Goal: Task Accomplishment & Management: Manage account settings

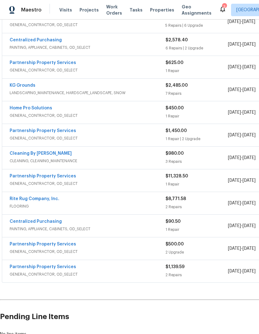
scroll to position [242, 0]
click at [38, 222] on link "Partnership Property Services" at bounding box center [43, 267] width 66 height 4
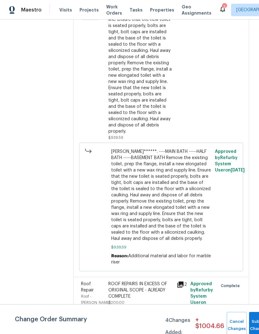
scroll to position [127, 0]
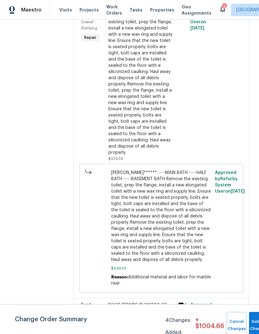
click at [204, 222] on span "RYAN******. ----MAIN BATH -----HALF BATH -----BASEMENT BATH Remove the existing…" at bounding box center [161, 216] width 100 height 93
click at [196, 222] on span "RYAN******. ----MAIN BATH -----HALF BATH -----BASEMENT BATH Remove the existing…" at bounding box center [161, 216] width 100 height 93
click at [200, 222] on span "RYAN******. ----MAIN BATH -----HALF BATH -----BASEMENT BATH Remove the existing…" at bounding box center [161, 216] width 100 height 93
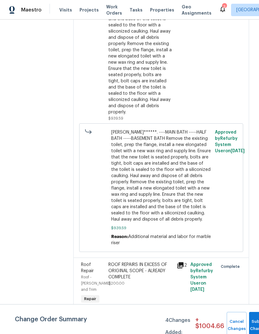
scroll to position [215, 0]
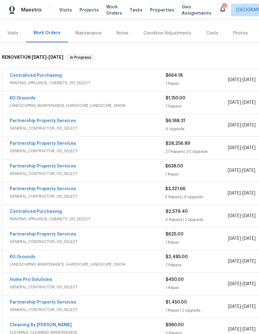
scroll to position [70, 0]
click at [53, 77] on link "Centralized Purchasing" at bounding box center [36, 75] width 52 height 4
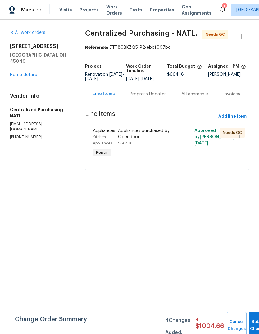
click at [186, 139] on div at bounding box center [186, 143] width 13 height 35
click at [148, 140] on div "Appliances purchased by Opendoor" at bounding box center [148, 134] width 60 height 12
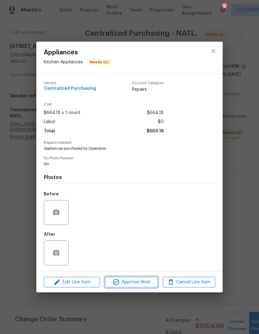
click at [144, 280] on span "Approve Work" at bounding box center [131, 282] width 49 height 8
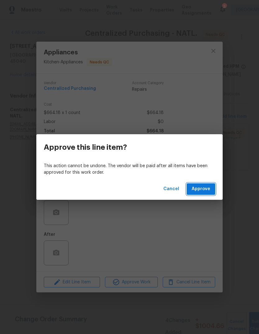
click at [207, 190] on span "Approve" at bounding box center [201, 189] width 19 height 8
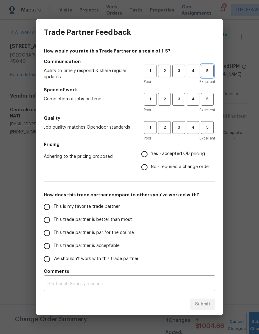
click at [213, 71] on span "5" at bounding box center [207, 70] width 11 height 7
click at [209, 103] on button "5" at bounding box center [207, 99] width 13 height 13
click at [212, 127] on span "5" at bounding box center [207, 127] width 11 height 7
click at [148, 156] on input "Yes - accepted OD pricing" at bounding box center [144, 154] width 13 height 13
radio input "true"
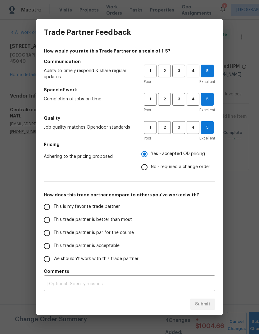
click at [49, 210] on input "This is my favorite trade partner" at bounding box center [46, 206] width 13 height 13
click at [203, 302] on span "Submit" at bounding box center [202, 304] width 15 height 8
radio input "true"
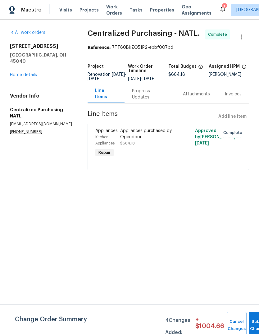
click at [20, 73] on link "Home details" at bounding box center [23, 75] width 27 height 4
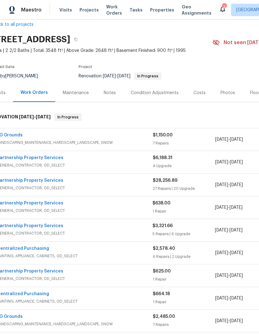
scroll to position [11, 10]
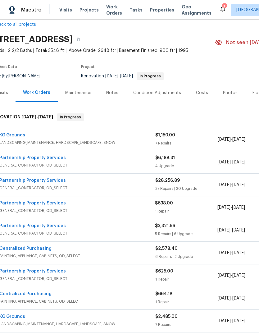
click at [71, 142] on span "LANDSCAPING_MAINTENANCE, HARDSCAPE_LANDSCAPE, SNOW" at bounding box center [77, 142] width 156 height 6
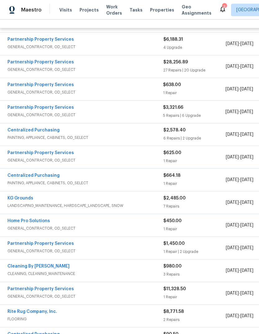
scroll to position [627, 2]
click at [47, 110] on link "Partnership Property Services" at bounding box center [41, 108] width 66 height 4
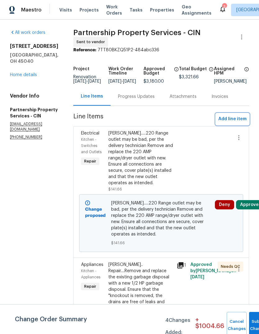
click at [239, 121] on span "Add line item" at bounding box center [232, 119] width 28 height 8
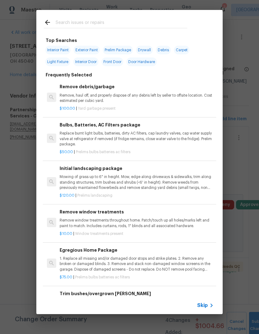
click at [115, 28] on input "text" at bounding box center [122, 23] width 132 height 9
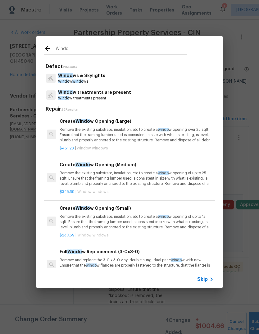
type input "Windo"
click at [145, 82] on div "Windo ws & Skylights Windo w windo ws" at bounding box center [129, 78] width 171 height 17
click at [96, 77] on p "Windo ws & Skylights" at bounding box center [81, 75] width 47 height 7
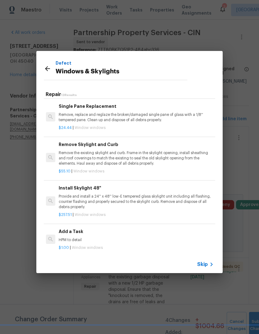
scroll to position [381, 1]
click at [83, 233] on div "Add a Task HPM to detail" at bounding box center [136, 235] width 154 height 15
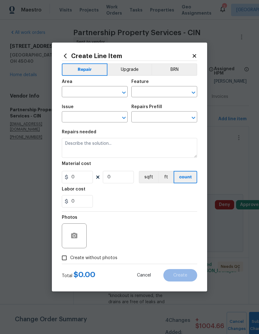
type input "Windows & Skylights"
type textarea "HPM to detail"
type input "1"
type input "Add a Task $1.00"
type input "1"
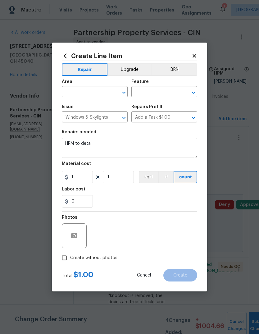
click at [98, 97] on input "text" at bounding box center [86, 93] width 48 height 10
type input "w"
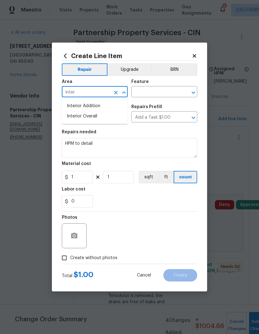
click at [96, 117] on li "Interior Overall" at bounding box center [95, 116] width 66 height 10
type input "Interior Overall"
click at [87, 121] on input "Windows & Skylights" at bounding box center [86, 118] width 48 height 10
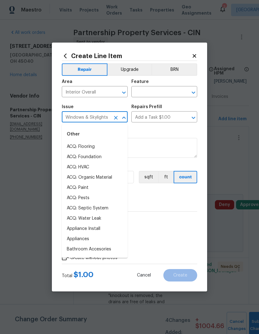
click at [154, 91] on input "text" at bounding box center [155, 93] width 48 height 10
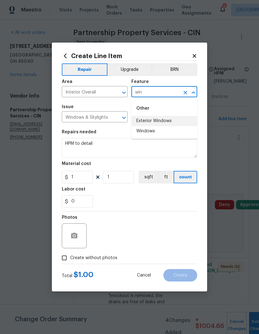
click at [166, 123] on li "Exterior Windows" at bounding box center [164, 121] width 66 height 10
type input "Exterior Windows"
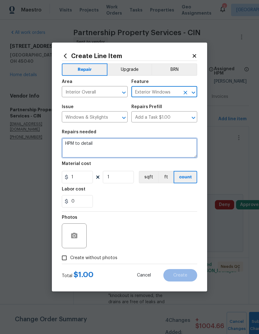
click at [107, 149] on textarea "HPM to detail" at bounding box center [129, 148] width 135 height 20
type textarea "H"
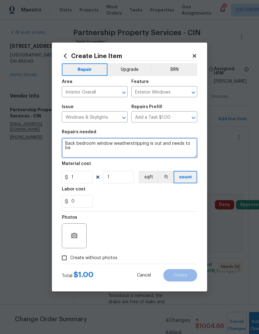
click at [91, 145] on textarea "Back bedroom window weatherstripping is out and needs to be" at bounding box center [129, 148] width 135 height 20
click at [79, 149] on textarea "Back bedrooms window weatherstripping is out and needs to be" at bounding box center [129, 148] width 135 height 20
click at [62, 147] on textarea "Back bedrooms window weatherstripping is out and needs to be replaced in multip…" at bounding box center [129, 148] width 135 height 20
click at [65, 144] on textarea "Back bedrooms window weatherstripping is out and needs to be replaced in multip…" at bounding box center [129, 148] width 135 height 20
type textarea "[PERSON_NAME]….Back bedrooms window weatherstripping is out and needs to be rep…"
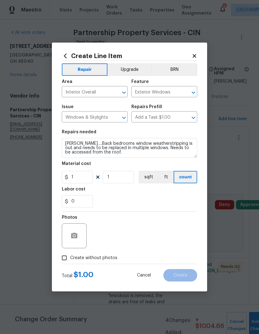
click at [167, 197] on div "0" at bounding box center [129, 201] width 135 height 12
click at [123, 177] on input "1" at bounding box center [118, 177] width 31 height 12
type input "4"
click at [89, 176] on input "1" at bounding box center [77, 177] width 31 height 12
type input "100"
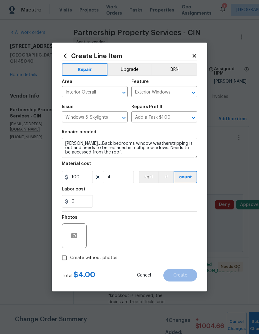
click at [154, 196] on div "0" at bounding box center [129, 201] width 135 height 12
click at [140, 228] on div "Photos" at bounding box center [129, 232] width 135 height 40
click at [131, 259] on div "Create without photos" at bounding box center [129, 258] width 135 height 12
click at [70, 253] on input "Create without photos" at bounding box center [64, 258] width 12 height 12
checkbox input "true"
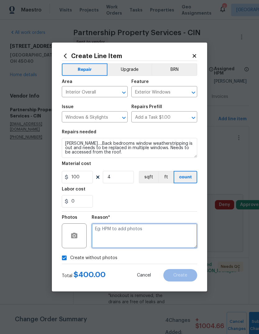
click at [140, 230] on textarea at bounding box center [145, 235] width 106 height 25
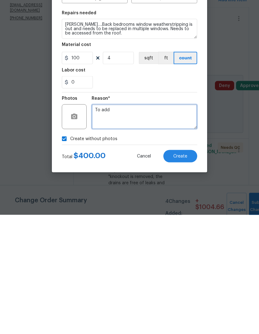
type textarea "To add"
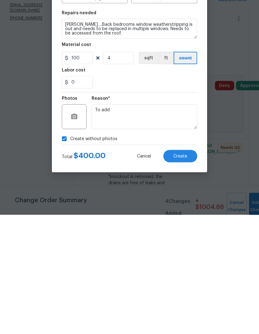
click at [189, 269] on button "Create" at bounding box center [180, 275] width 34 height 12
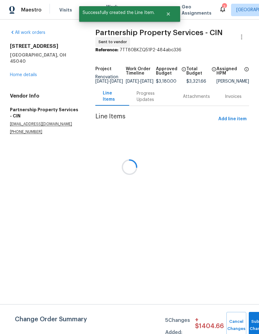
scroll to position [0, 0]
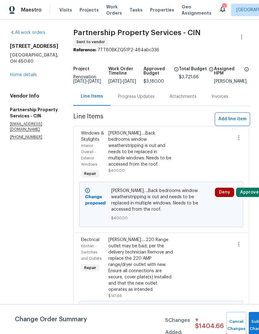
click at [238, 123] on span "Add line item" at bounding box center [232, 119] width 28 height 8
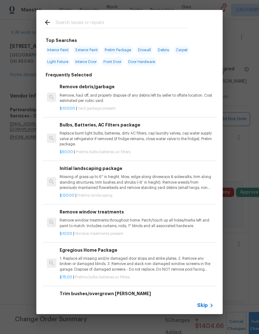
click at [149, 5] on div "Top Searches Interior Paint Exterior Paint Prelim Package Drywall Debris Carpet…" at bounding box center [129, 162] width 259 height 324
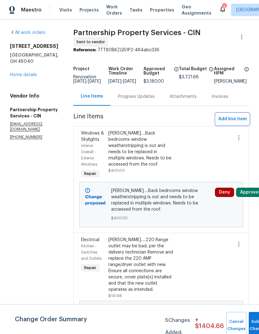
click at [234, 123] on span "Add line item" at bounding box center [232, 119] width 28 height 8
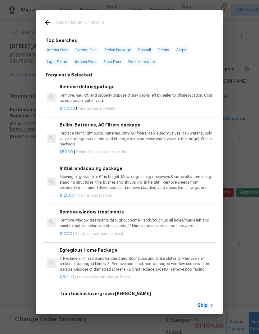
click at [142, 23] on input "text" at bounding box center [122, 23] width 132 height 9
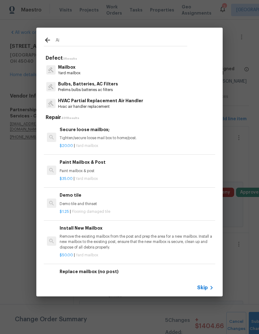
type input "A"
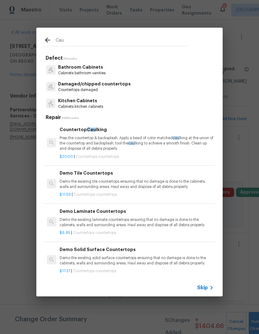
type input "[MEDICAL_DATA]"
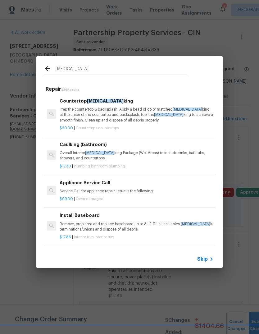
click at [184, 144] on h6 "Caulking (bathroom)" at bounding box center [137, 144] width 154 height 7
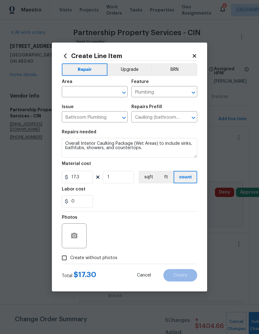
click at [118, 120] on icon "Clear" at bounding box center [116, 118] width 6 height 6
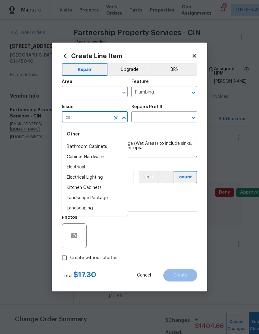
type input "c"
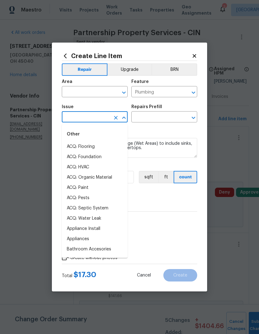
click at [193, 53] on icon at bounding box center [195, 56] width 6 height 6
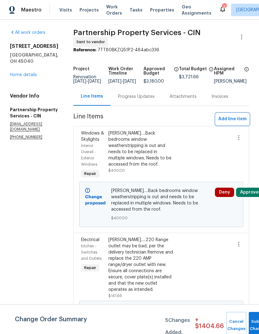
click at [235, 123] on span "Add line item" at bounding box center [232, 119] width 28 height 8
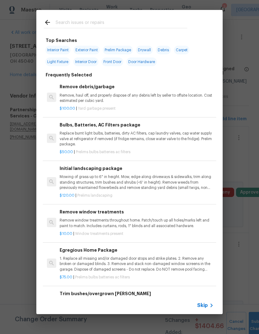
click at [113, 20] on input "text" at bounding box center [122, 23] width 132 height 9
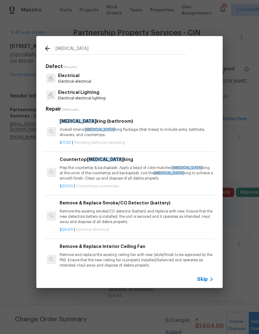
type input "Caulk"
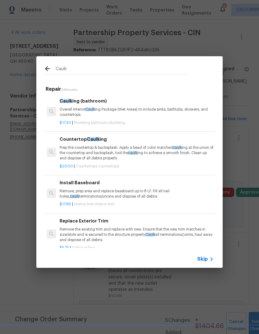
click at [134, 154] on p "Prep the countertop & backsplash. Apply a bead of color matched caulk ing at th…" at bounding box center [137, 153] width 154 height 16
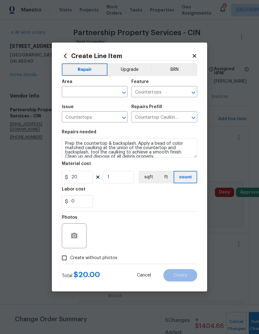
click at [98, 91] on input "text" at bounding box center [86, 93] width 48 height 10
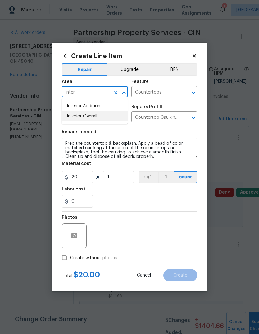
click at [97, 120] on li "Interior Overall" at bounding box center [95, 116] width 66 height 10
type input "Interior Overall"
click at [170, 91] on input "Countertops" at bounding box center [155, 93] width 48 height 10
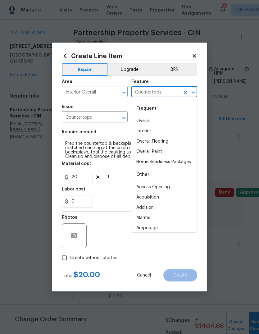
click at [152, 133] on li "Interior" at bounding box center [164, 131] width 66 height 10
type input "Interior"
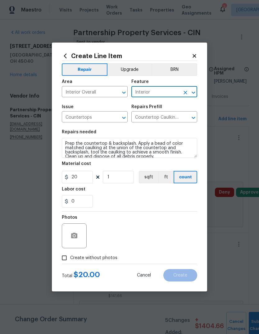
click at [126, 116] on icon "Open" at bounding box center [123, 117] width 7 height 7
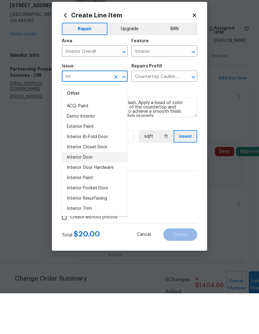
click at [103, 193] on li "Interior Door" at bounding box center [95, 198] width 66 height 10
type input "Interior Door"
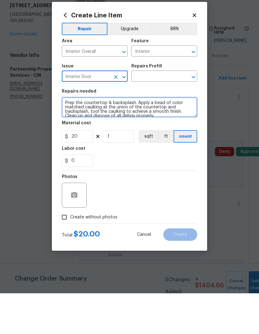
click at [67, 138] on textarea "Prep the countertop & backsplash. Apply a bead of color matched caulking at the…" at bounding box center [129, 148] width 135 height 20
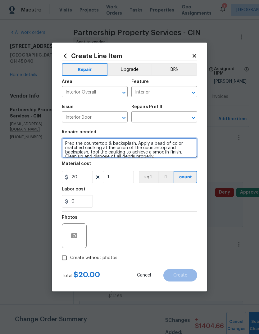
click at [64, 144] on textarea "Prep the countertop & backsplash. Apply a bead of color matched caulking at the…" at bounding box center [129, 148] width 135 height 20
click at [90, 142] on textarea "Prep the countertop & backsplash. Apply a bead of color matched caulking at the…" at bounding box center [129, 148] width 135 height 20
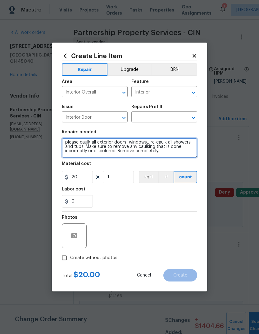
type textarea "please caulk all exterior doors, windows,, re-caulk all showers and tubs. Make …"
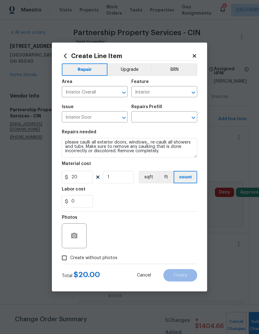
click at [96, 175] on div "20 1 sqft ft count" at bounding box center [129, 177] width 135 height 12
click at [81, 169] on div "Material cost" at bounding box center [129, 166] width 135 height 8
click at [80, 173] on input "20" at bounding box center [77, 177] width 31 height 12
click at [90, 178] on input "20" at bounding box center [77, 177] width 31 height 12
type input "200"
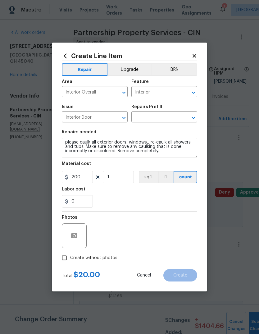
click at [146, 196] on div "0" at bounding box center [129, 201] width 135 height 12
click at [167, 114] on input "text" at bounding box center [155, 118] width 48 height 10
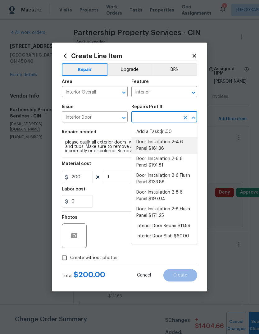
click at [170, 137] on li "Door Installation 2-4 6 Panel $181.36" at bounding box center [164, 145] width 66 height 17
type input "Door Installation 2-4 6 Panel $181.36"
type input "Interior Door"
type textarea "Remove the existing door (if present). Install a new pre-hung 2-4 6 panel inter…"
type input "Door Installation 2-4 6 Panel $181.36"
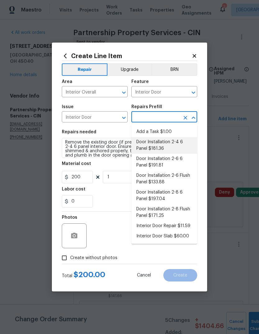
type input "181.36"
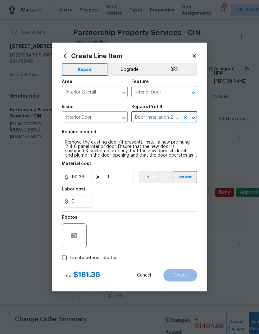
click at [155, 200] on div "0" at bounding box center [129, 201] width 135 height 12
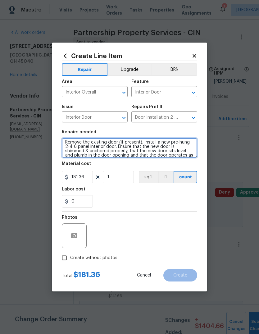
click at [174, 150] on textarea "Remove the existing door (if present). Install a new pre-hung 2-4 6 panel inter…" at bounding box center [129, 148] width 135 height 20
click at [167, 149] on textarea "Remove the existing door (if present). Install a new pre-hung 2-4 6 panel inter…" at bounding box center [129, 148] width 135 height 20
click at [175, 147] on textarea "Remove the existing door (if present). Install a new pre-hung 2-4 6 panel inter…" at bounding box center [129, 148] width 135 height 20
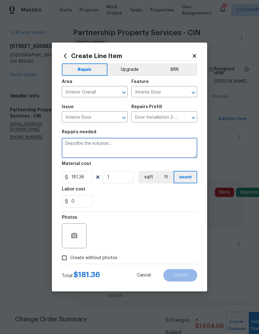
scroll to position [0, 0]
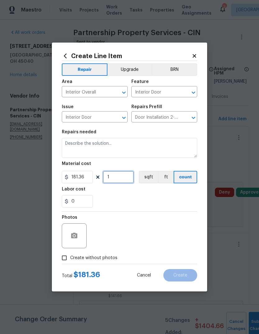
click at [121, 182] on input "1" at bounding box center [118, 177] width 31 height 12
type input "2"
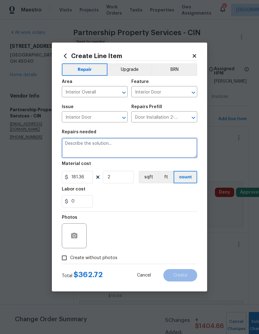
click at [106, 143] on textarea at bounding box center [129, 148] width 135 height 20
type textarea "C"
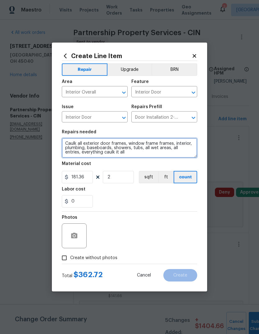
click at [67, 141] on textarea "Caulk all exterior door frames, window frame frames, interior, plumbing, basebo…" at bounding box center [129, 148] width 135 height 20
type textarea "[PERSON_NAME]…….Caulk all exterior door frames, window frame frames, interior, …"
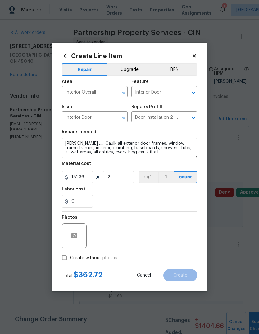
click at [171, 233] on div "Photos" at bounding box center [129, 232] width 135 height 40
click at [74, 256] on span "Create without photos" at bounding box center [93, 258] width 47 height 7
click at [70, 256] on input "Create without photos" at bounding box center [64, 258] width 12 height 12
checkbox input "true"
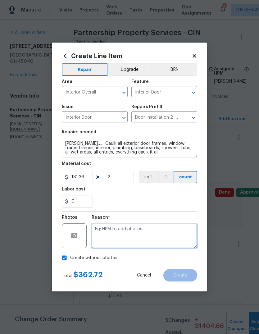
click at [143, 235] on textarea at bounding box center [145, 235] width 106 height 25
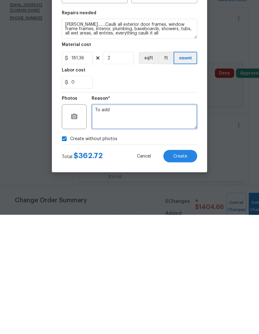
type textarea "To add"
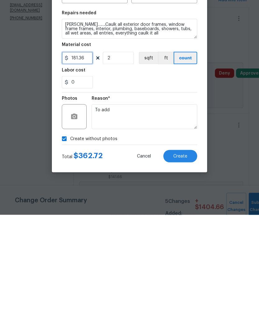
click at [85, 171] on input "181.36" at bounding box center [77, 177] width 31 height 12
type input "150"
click at [125, 264] on div "Total $ 362.72 Cancel Create" at bounding box center [129, 272] width 135 height 17
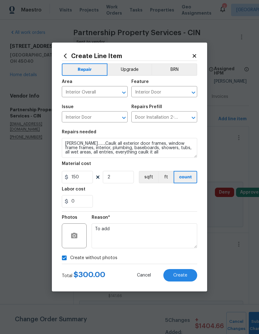
click at [180, 276] on span "Create" at bounding box center [180, 275] width 14 height 5
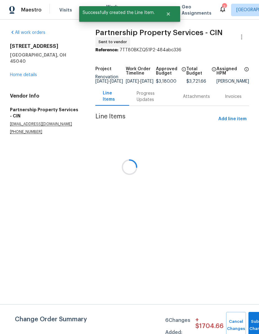
scroll to position [0, 0]
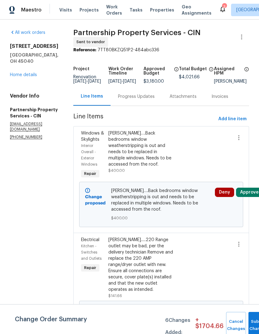
click at [30, 73] on link "Home details" at bounding box center [23, 75] width 27 height 4
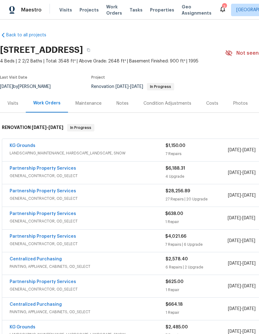
click at [84, 213] on div "Partnership Property Services" at bounding box center [88, 214] width 156 height 7
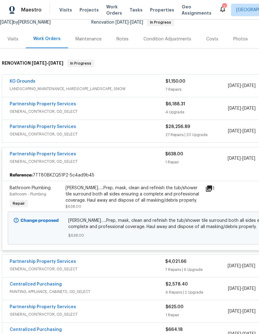
scroll to position [65, 0]
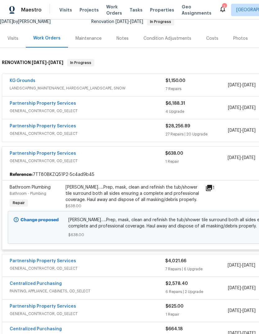
click at [256, 26] on section "[STREET_ADDRESS] 4 Beds | 2 2/2 Baths | Total: 3548 ft² | Above Grade: 2648 ft²…" at bounding box center [175, 3] width 351 height 52
click at [47, 152] on link "Partnership Property Services" at bounding box center [43, 153] width 66 height 4
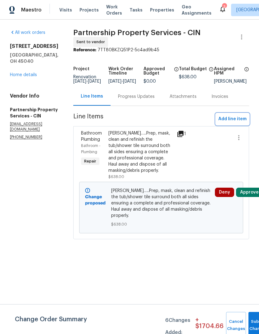
click at [237, 123] on span "Add line item" at bounding box center [232, 119] width 28 height 8
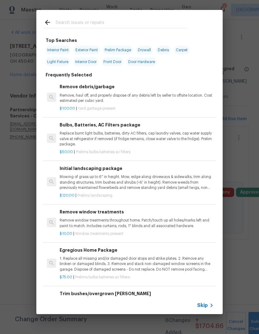
click at [95, 19] on input "text" at bounding box center [122, 23] width 132 height 9
type input "Ceili"
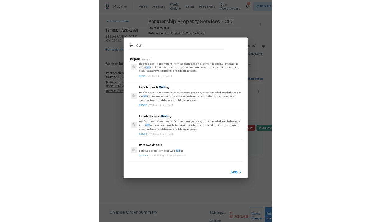
scroll to position [14, 0]
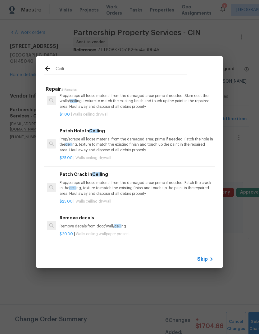
click at [137, 185] on p "Prep/scrape all loose material from the damaged area; prime if needed. Patch th…" at bounding box center [137, 188] width 154 height 16
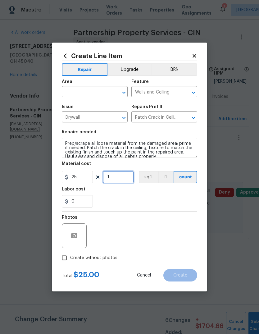
click at [125, 177] on input "1" at bounding box center [118, 177] width 31 height 12
type input "6"
click at [92, 93] on input "text" at bounding box center [86, 93] width 48 height 10
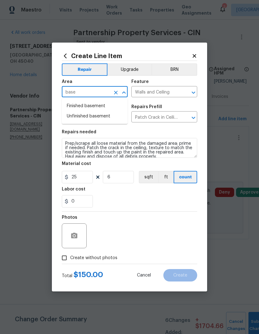
click at [103, 106] on li "Finished basement" at bounding box center [95, 106] width 66 height 10
type input "Finished basement"
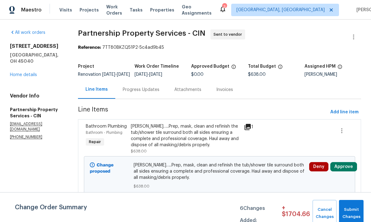
scroll to position [7, 0]
click at [259, 109] on span "Add line item" at bounding box center [344, 112] width 28 height 8
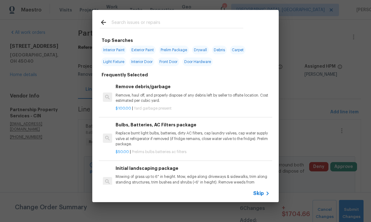
click at [196, 20] on input "text" at bounding box center [178, 23] width 132 height 9
type input "Ceili"
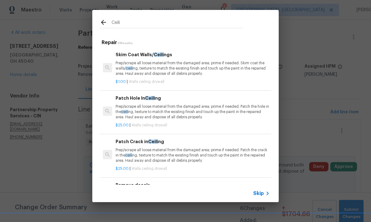
click at [217, 109] on p "Prep/scrape all loose material from the damaged area; prime if needed. Patch th…" at bounding box center [193, 112] width 154 height 16
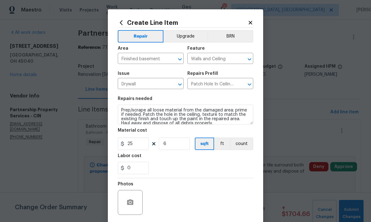
scroll to position [8, 0]
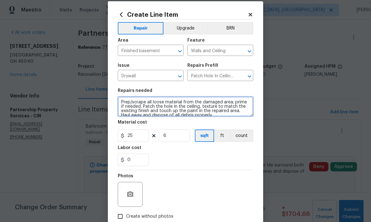
click at [208, 110] on textarea "Prep/scrape all loose material from the damaged area; prime if needed. Patch th…" at bounding box center [185, 107] width 135 height 20
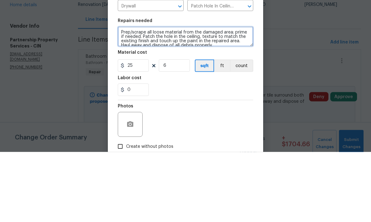
click at [214, 97] on textarea "Prep/scrape all loose material from the damaged area; prime if needed. Patch th…" at bounding box center [185, 107] width 135 height 20
click at [212, 97] on textarea "Prep/scrape all loose material from the damaged area; prime if needed. Patch th…" at bounding box center [185, 107] width 135 height 20
click at [172, 97] on textarea "Prep/scrape all loose material from the damaged area; prime if needed. Patch th…" at bounding box center [185, 107] width 135 height 20
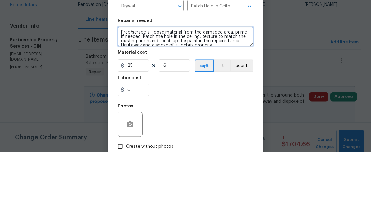
click at [176, 97] on textarea "Prep/scrape all loose material from the damaged area; prime if needed. Patch th…" at bounding box center [185, 107] width 135 height 20
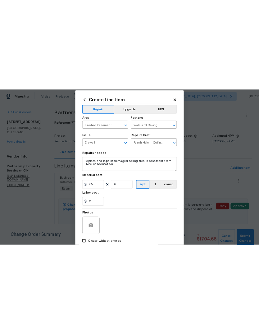
scroll to position [0, 0]
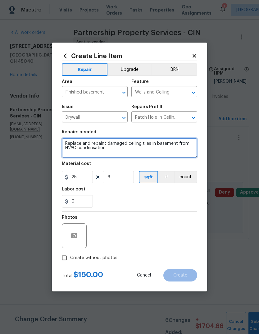
type textarea "Replace and repaint damaged ceiling tiles in basement from HVAC condensation"
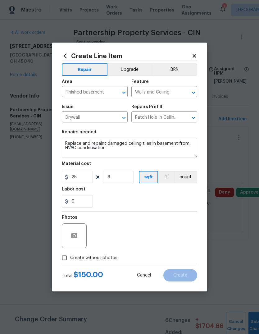
click at [70, 257] on input "Create without photos" at bounding box center [64, 258] width 12 height 12
checkbox input "true"
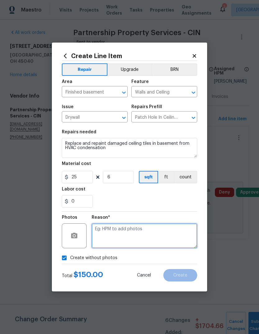
click at [127, 240] on textarea at bounding box center [145, 235] width 106 height 25
type textarea "To add"
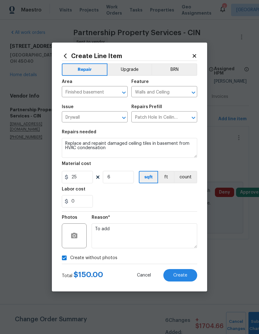
click at [180, 276] on span "Create" at bounding box center [180, 275] width 14 height 5
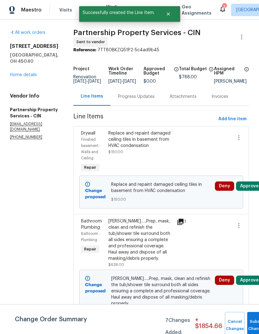
click at [212, 167] on div at bounding box center [202, 151] width 27 height 47
click at [175, 143] on div "Replace and repaint damaged ceiling tiles in basement from HVAC condensation $1…" at bounding box center [141, 151] width 68 height 47
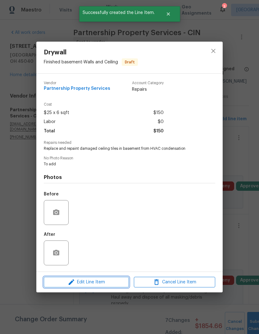
click at [94, 281] on span "Edit Line Item" at bounding box center [86, 282] width 81 height 8
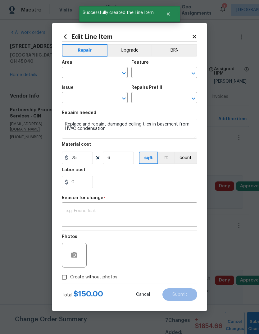
type input "Finished basement"
type input "Walls and Ceiling"
type input "Drywall"
type input "Patch Hole In Ceiling $25.00"
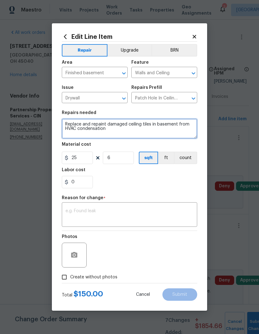
click at [67, 125] on textarea "Replace and repaint damaged ceiling tiles in basement from HVAC condensation" at bounding box center [129, 129] width 135 height 20
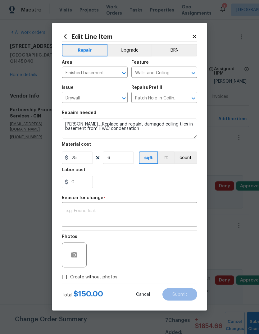
scroll to position [0, 0]
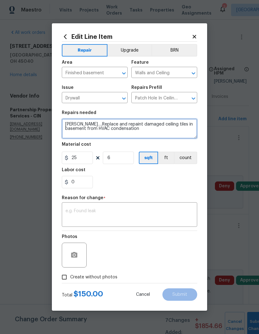
type textarea "[PERSON_NAME]….Replace and repaint damaged ceiling tiles in basement from HVAC …"
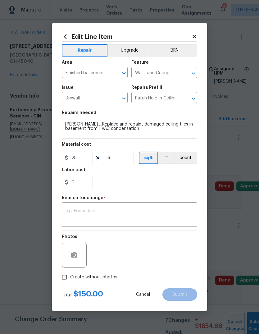
click at [106, 211] on textarea at bounding box center [130, 215] width 128 height 13
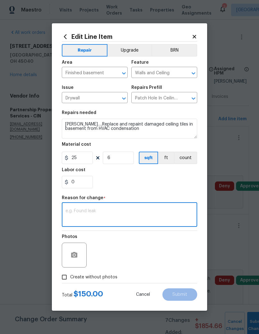
scroll to position [0, 0]
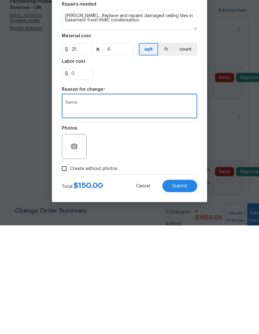
type textarea "Name"
click at [184, 292] on span "Submit" at bounding box center [179, 294] width 15 height 5
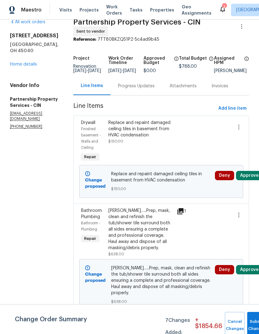
scroll to position [18, 0]
click at [17, 62] on link "Home details" at bounding box center [23, 64] width 27 height 4
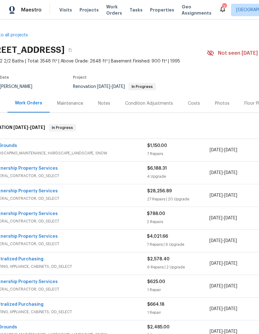
scroll to position [3, 5]
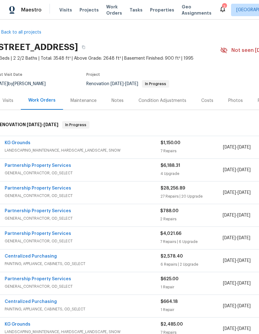
click at [20, 163] on link "Partnership Property Services" at bounding box center [38, 165] width 66 height 4
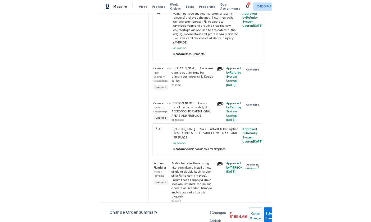
scroll to position [241, 0]
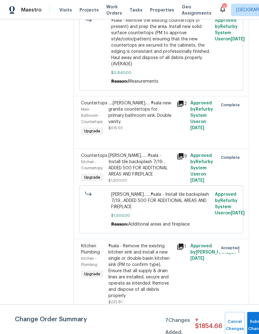
click at [172, 282] on div "#sala - Remove the existing kitchen sink and install a new single or double bas…" at bounding box center [140, 271] width 65 height 56
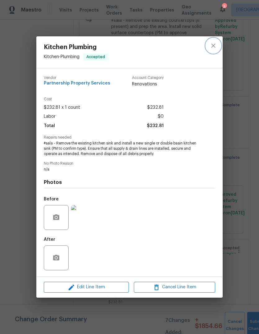
click at [220, 42] on button "close" at bounding box center [213, 45] width 15 height 15
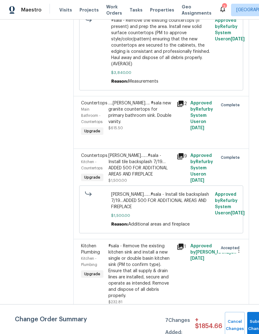
click at [157, 267] on div "#sala - Remove the existing kitchen sink and install a new single or double bas…" at bounding box center [140, 271] width 65 height 56
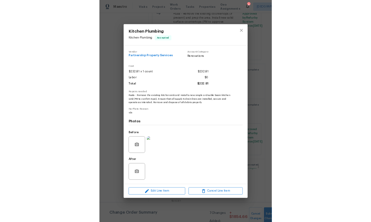
scroll to position [215, 0]
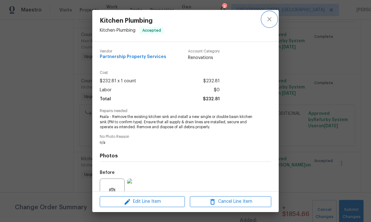
click at [259, 19] on icon "close" at bounding box center [269, 19] width 7 height 7
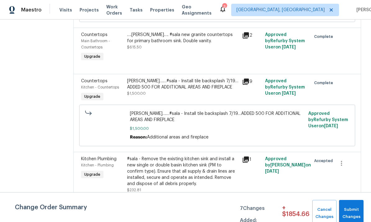
scroll to position [23, 0]
click at [259, 211] on span "Submit Changes" at bounding box center [351, 213] width 18 height 14
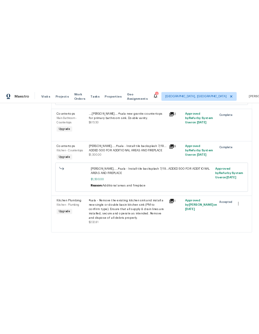
scroll to position [0, 0]
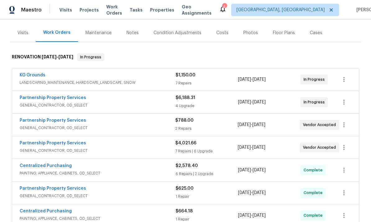
scroll to position [87, 0]
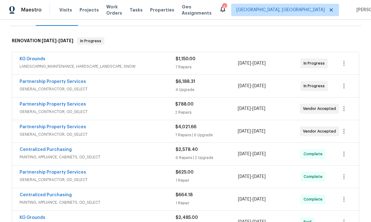
click at [31, 84] on link "Partnership Property Services" at bounding box center [53, 82] width 66 height 4
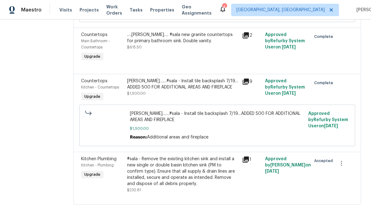
scroll to position [23, 0]
click at [231, 174] on div "#sala - Remove the existing kitchen sink and install a new single or double bas…" at bounding box center [182, 171] width 111 height 31
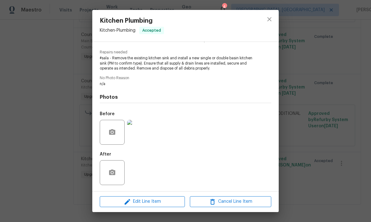
scroll to position [60, 0]
click at [111, 172] on icon "button" at bounding box center [111, 172] width 7 height 7
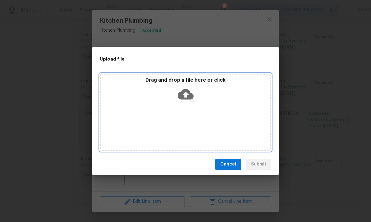
click at [195, 95] on div "Drag and drop a file here or click" at bounding box center [186, 90] width 170 height 27
click at [205, 88] on div "Drag and drop a file here or click" at bounding box center [186, 90] width 170 height 27
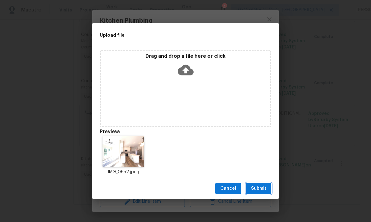
click at [259, 185] on span "Submit" at bounding box center [258, 189] width 15 height 8
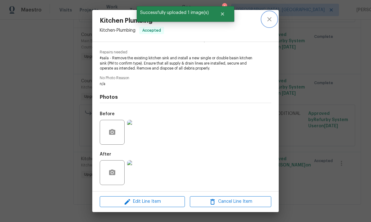
click at [259, 21] on icon "close" at bounding box center [269, 19] width 4 height 4
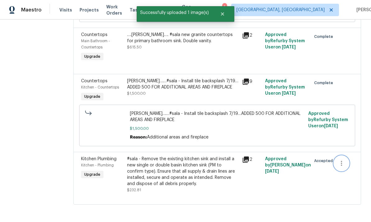
click at [259, 160] on icon "button" at bounding box center [341, 163] width 7 height 7
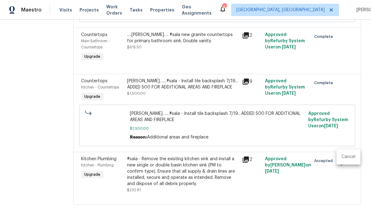
click at [259, 181] on div at bounding box center [185, 111] width 371 height 222
click at [227, 170] on div "#sala - Remove the existing kitchen sink and install a new single or double bas…" at bounding box center [182, 171] width 111 height 31
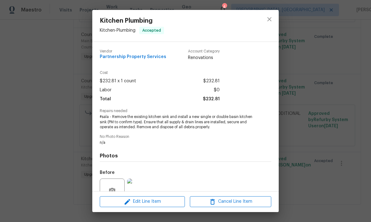
click at [259, 15] on div at bounding box center [269, 26] width 19 height 32
click at [259, 18] on icon "close" at bounding box center [269, 19] width 4 height 4
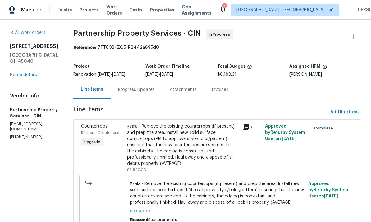
scroll to position [0, 0]
click at [259, 33] on icon "button" at bounding box center [353, 36] width 7 height 7
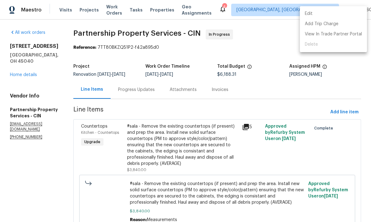
click at [259, 13] on li "Edit" at bounding box center [333, 14] width 67 height 10
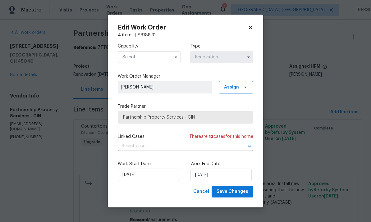
click at [166, 57] on input "text" at bounding box center [149, 57] width 63 height 12
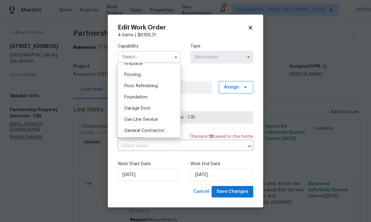
click at [162, 131] on span "General Contractor" at bounding box center [144, 131] width 40 height 4
type input "General Contractor"
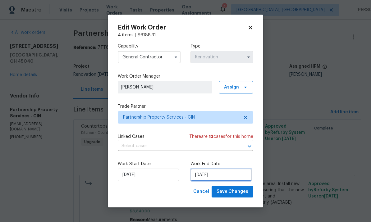
click at [230, 175] on input "[DATE]" at bounding box center [220, 175] width 61 height 12
select select "7"
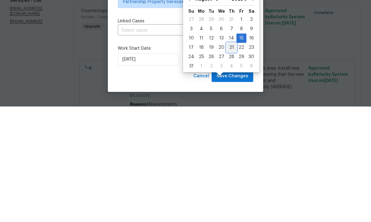
click at [230, 159] on div "21" at bounding box center [231, 163] width 10 height 9
type input "[DATE]"
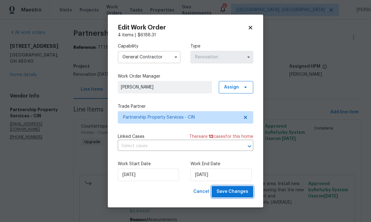
click at [240, 194] on span "Save Changes" at bounding box center [233, 192] width 32 height 8
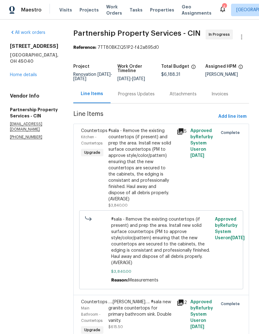
scroll to position [0, 0]
click at [31, 73] on link "Home details" at bounding box center [23, 75] width 27 height 4
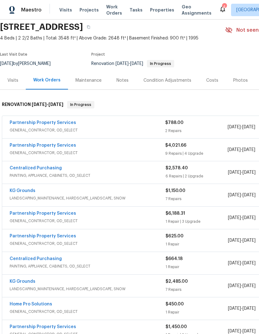
scroll to position [25, 0]
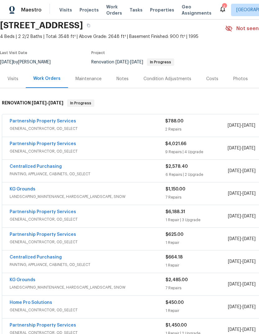
click at [57, 121] on link "Partnership Property Services" at bounding box center [43, 121] width 66 height 4
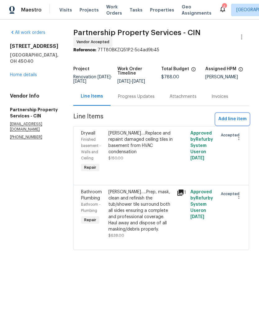
click at [234, 122] on span "Add line item" at bounding box center [232, 119] width 28 height 8
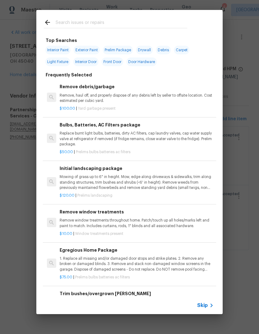
click at [51, 24] on icon at bounding box center [47, 22] width 7 height 7
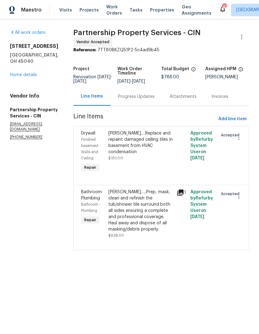
click at [172, 145] on div "[PERSON_NAME]….Replace and repaint damaged ceiling tiles in basement from HVAC …" at bounding box center [140, 142] width 65 height 25
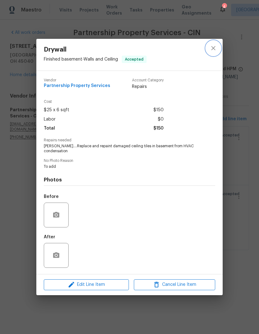
click at [213, 51] on icon "close" at bounding box center [213, 47] width 7 height 7
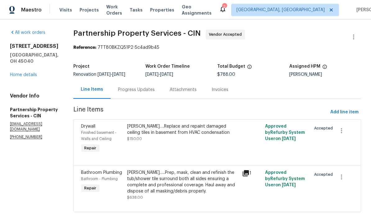
scroll to position [19, 0]
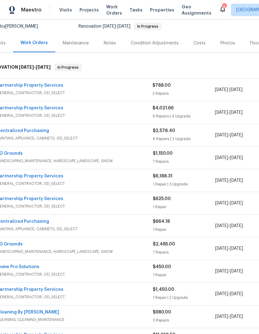
scroll to position [61, 9]
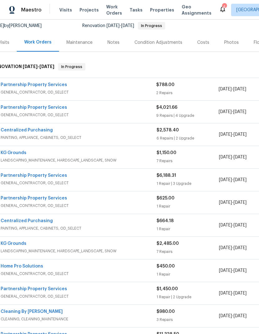
click at [23, 108] on link "Partnership Property Services" at bounding box center [34, 107] width 66 height 4
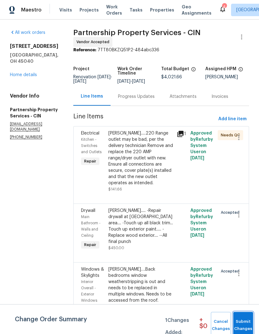
click at [240, 327] on span "Submit Changes" at bounding box center [243, 325] width 14 height 14
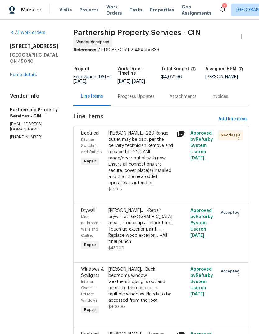
click at [169, 184] on div "[PERSON_NAME].....220 Range outlet may be bad, per the delivery technician Remo…" at bounding box center [140, 158] width 65 height 56
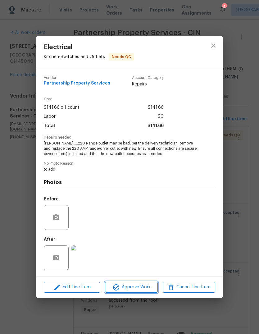
click at [144, 283] on button "Approve Work" at bounding box center [131, 287] width 53 height 11
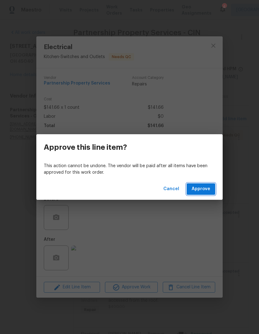
click at [204, 186] on span "Approve" at bounding box center [201, 189] width 19 height 8
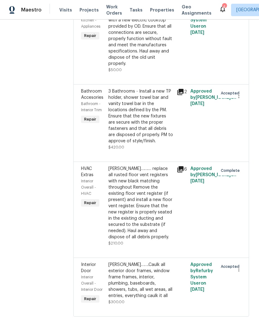
scroll to position [854, 0]
click at [167, 118] on div "3 Bathrooms - Install a new TP holder, shower towel bar and vanity towel bar in…" at bounding box center [140, 116] width 65 height 56
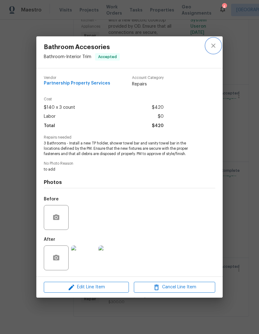
click at [216, 48] on icon "close" at bounding box center [213, 45] width 7 height 7
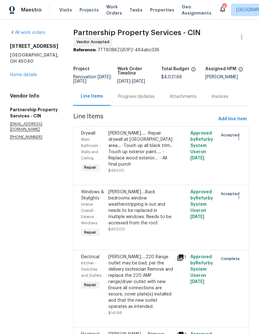
scroll to position [0, 0]
